Goal: Check status: Check status

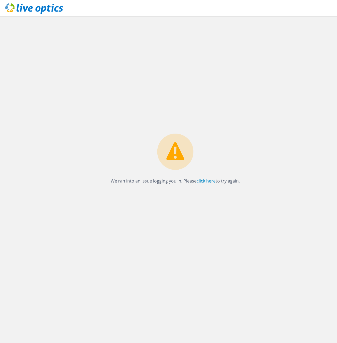
click at [212, 183] on link "click here" at bounding box center [206, 181] width 19 height 6
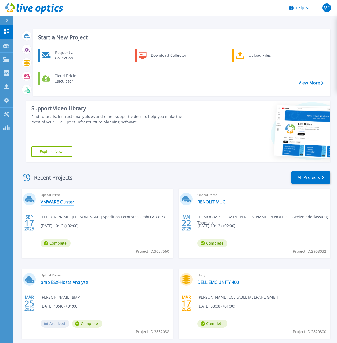
click at [64, 202] on link "VMWARE Cluster" at bounding box center [58, 201] width 34 height 5
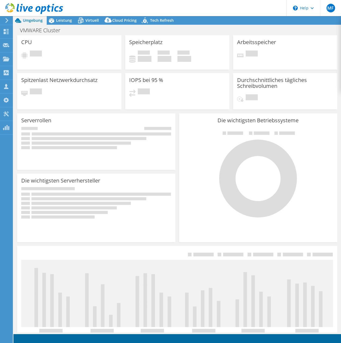
select select "USD"
select select "EUFrankfurt"
select select "EUR"
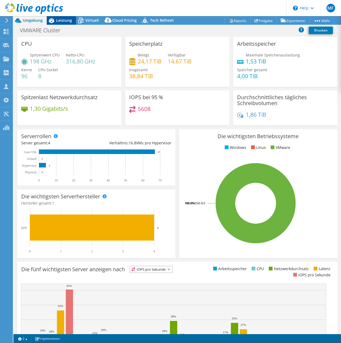
click at [60, 21] on span "Leistung" at bounding box center [64, 20] width 16 height 5
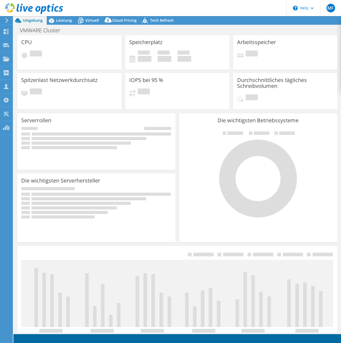
select select "EUFrankfurt"
select select "EUR"
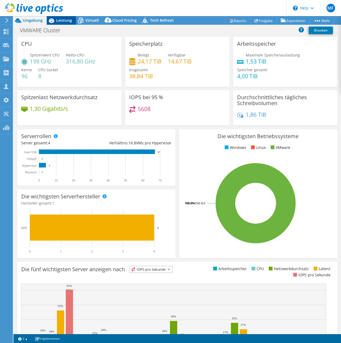
click at [64, 21] on span "Leistung" at bounding box center [64, 20] width 16 height 5
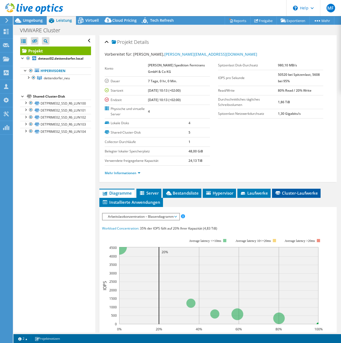
click at [288, 195] on span "Cluster-Laufwerke" at bounding box center [296, 192] width 43 height 5
